Goal: Information Seeking & Learning: Learn about a topic

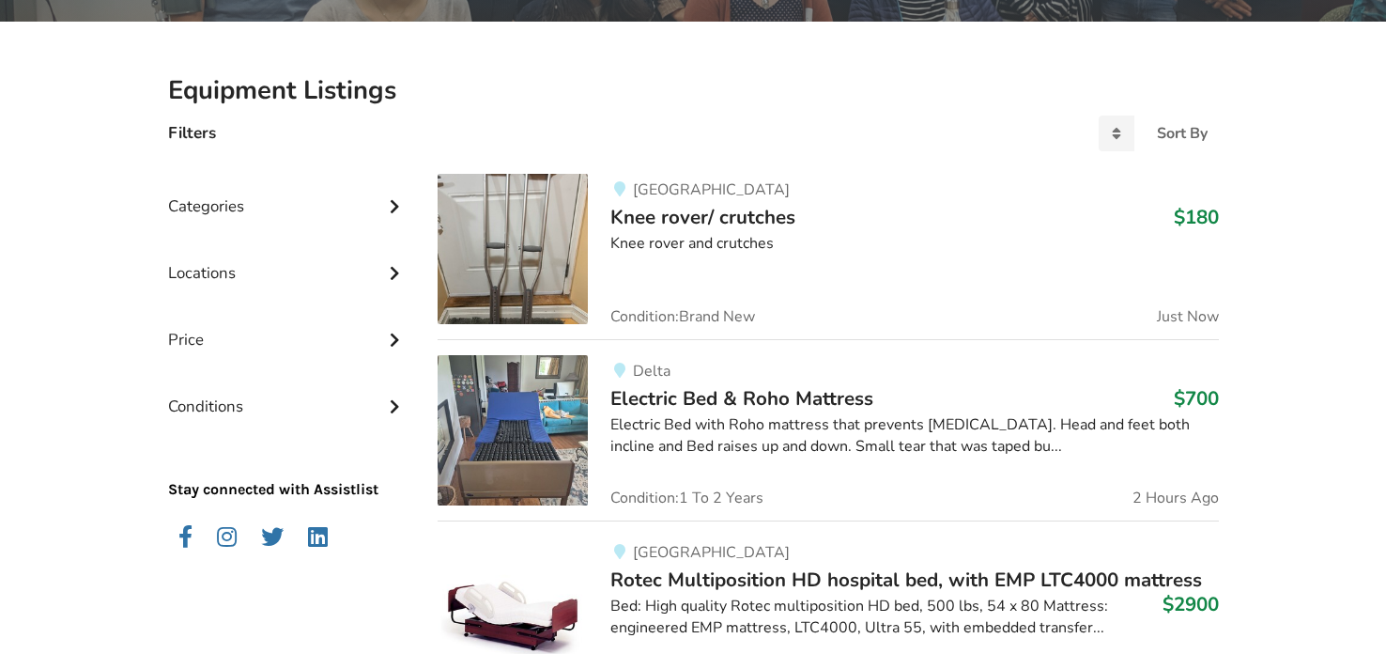
scroll to position [374, 0]
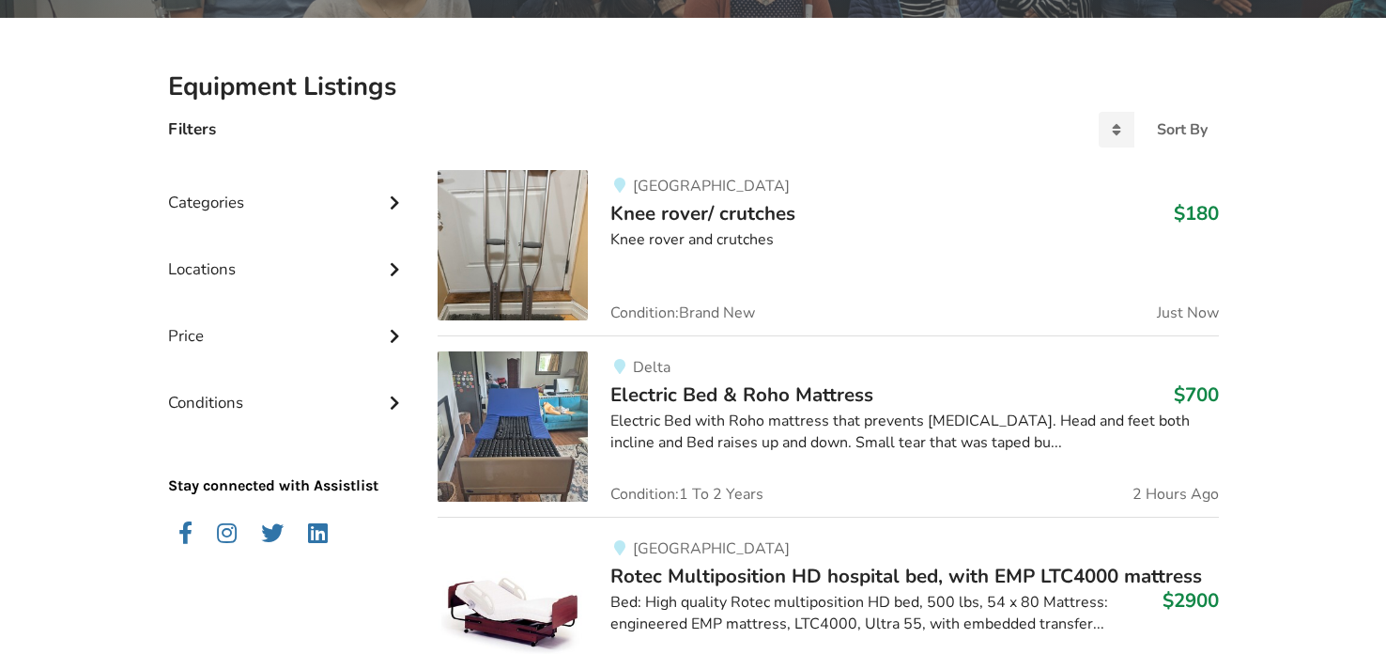
click at [389, 268] on icon at bounding box center [394, 267] width 19 height 16
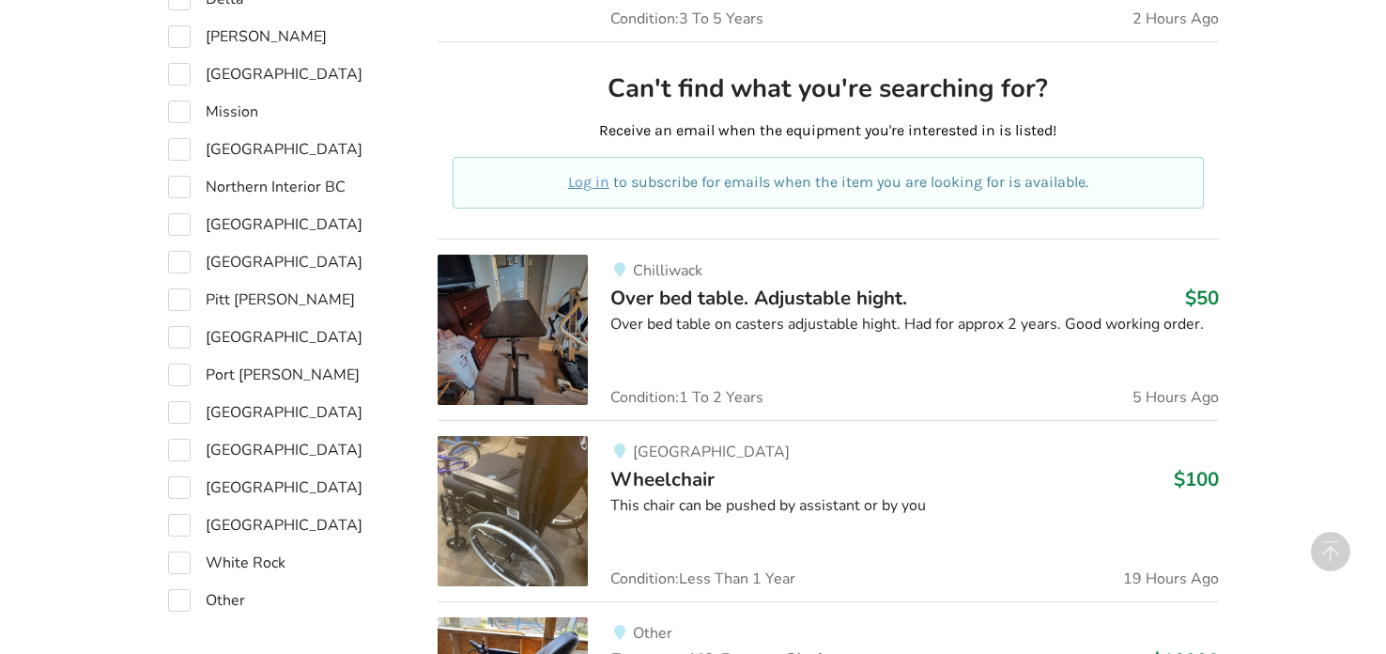
scroll to position [1027, 0]
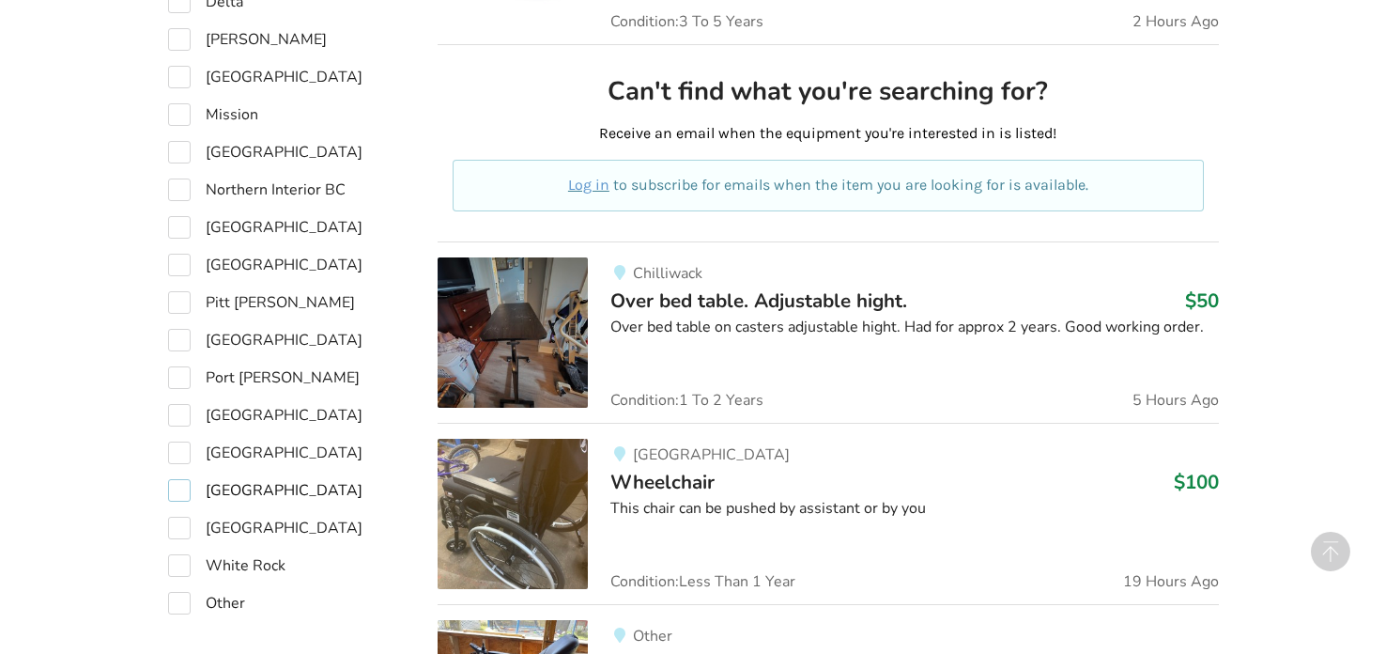
click at [184, 482] on label "[GEOGRAPHIC_DATA]" at bounding box center [265, 490] width 194 height 23
checkbox input "true"
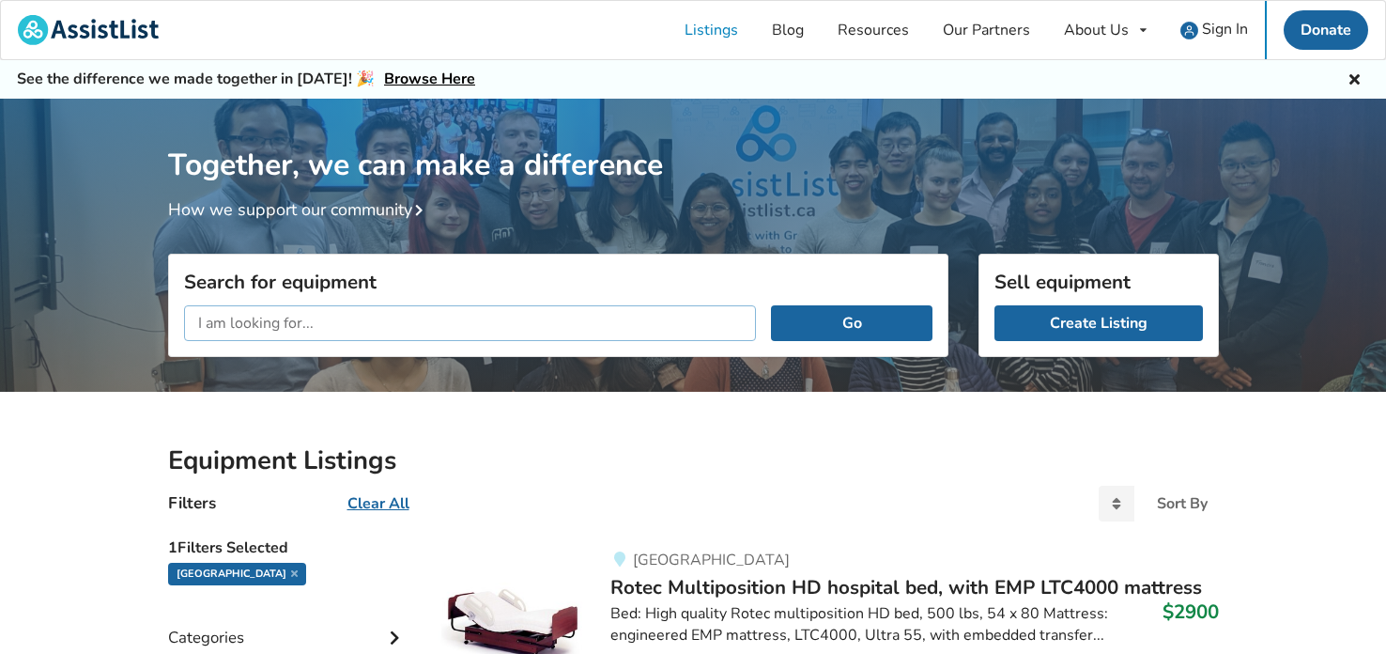
click at [501, 324] on input "text" at bounding box center [470, 323] width 573 height 36
type input "walking cane"
click at [771, 305] on button "Go" at bounding box center [851, 323] width 161 height 36
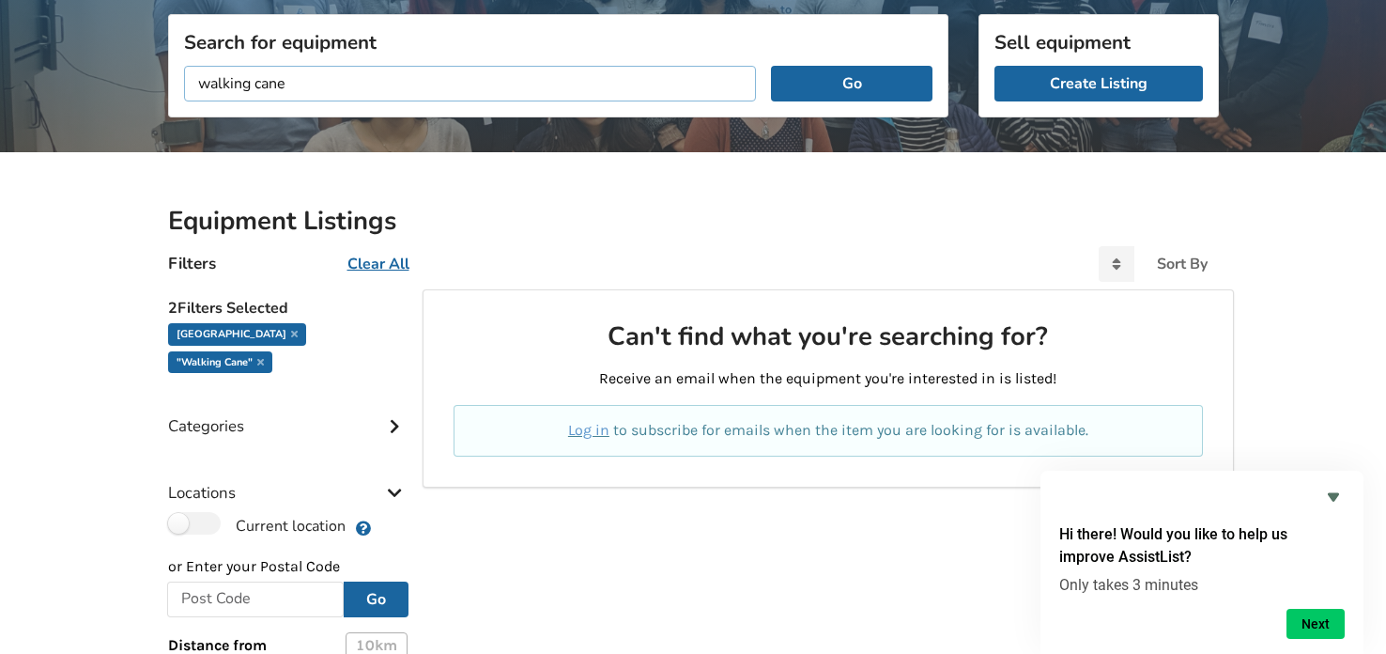
scroll to position [239, 0]
click at [674, 73] on input "walking cane" at bounding box center [470, 84] width 573 height 36
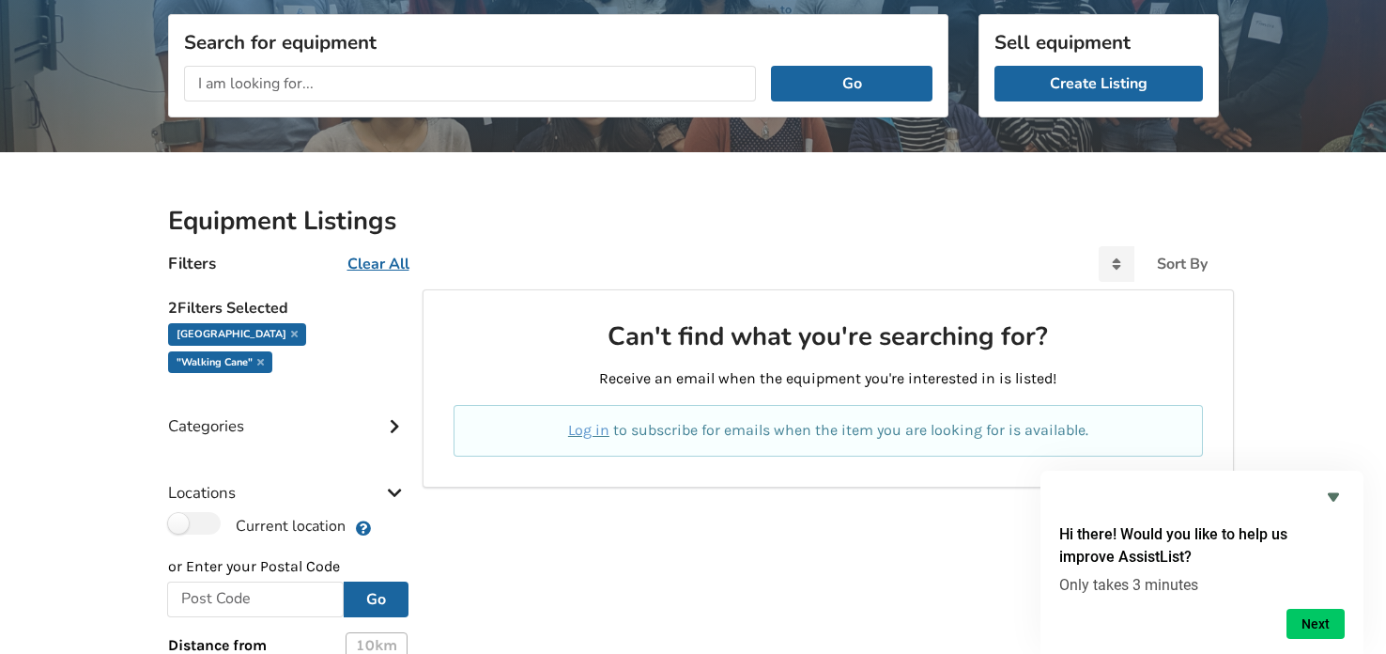
click at [272, 351] on div ""walking cane"" at bounding box center [220, 362] width 104 height 23
click at [264, 357] on icon at bounding box center [260, 361] width 7 height 9
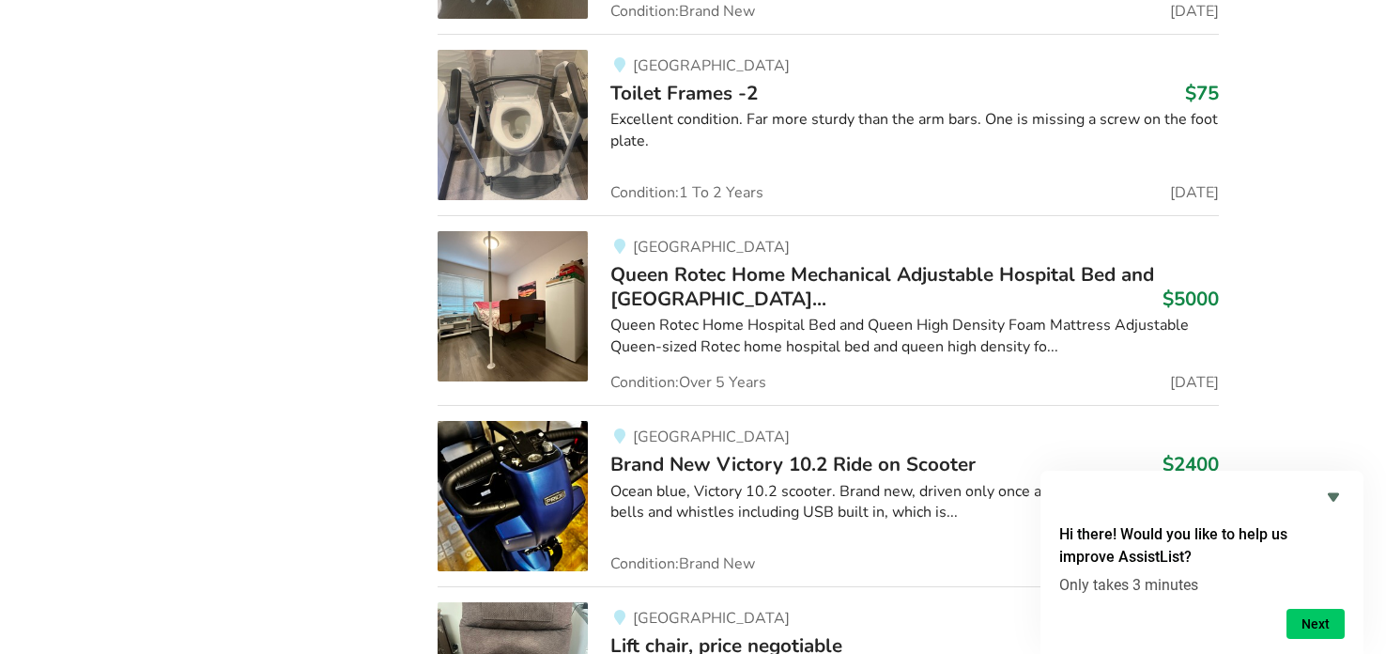
scroll to position [2144, 0]
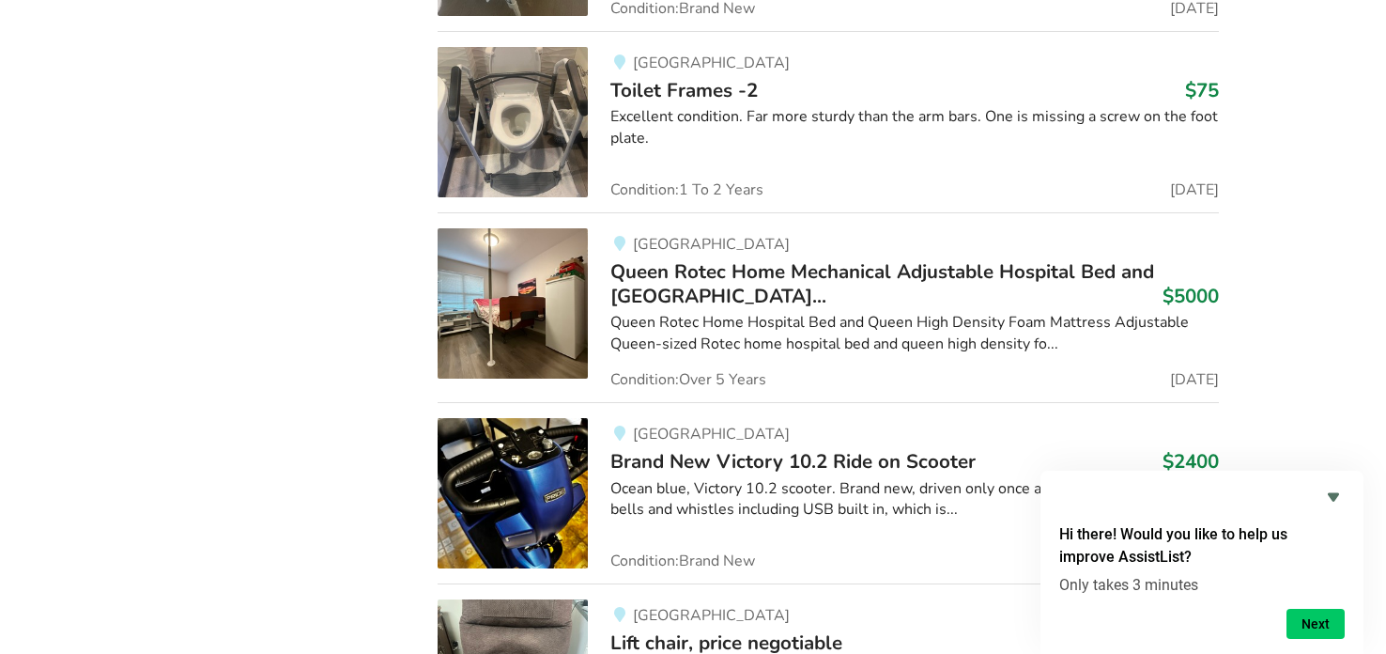
click at [165, 476] on div "1 Filters Selected [GEOGRAPHIC_DATA] Categories Bathroom Safety Bedroom Equipme…" at bounding box center [288, 315] width 270 height 3861
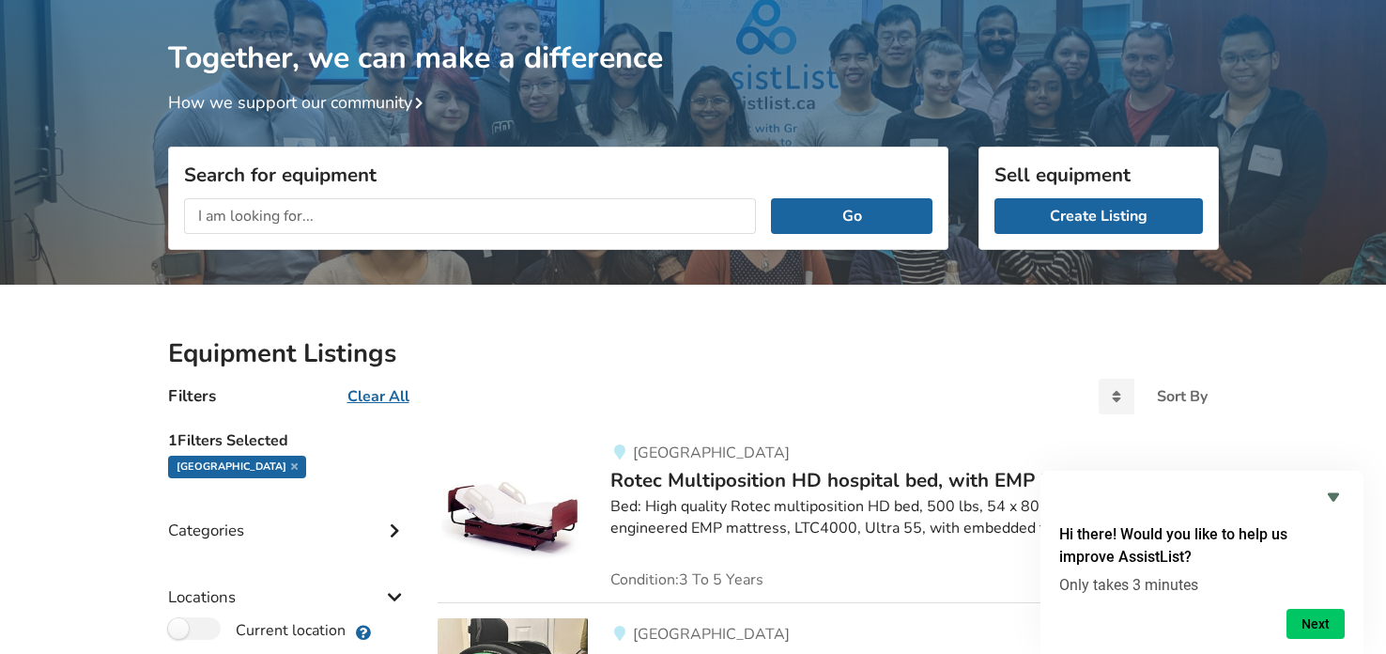
scroll to position [0, 0]
